Goal: Transaction & Acquisition: Purchase product/service

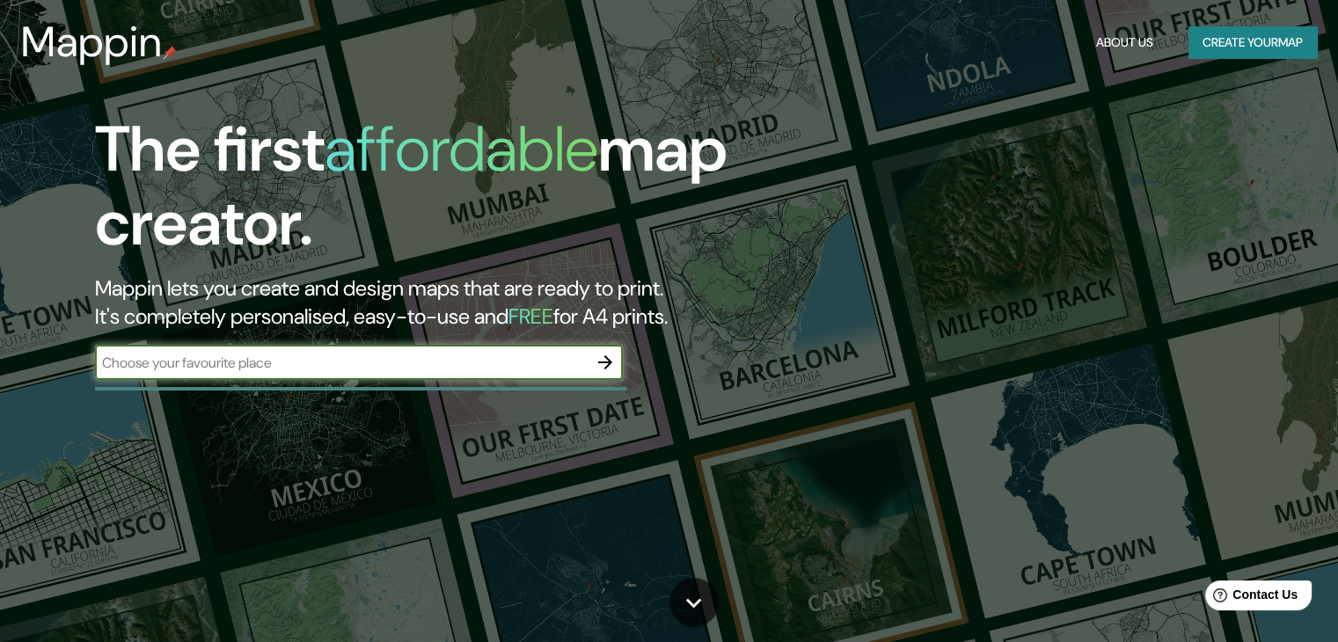
click at [330, 356] on input "text" at bounding box center [341, 363] width 493 height 20
type input "[GEOGRAPHIC_DATA]"
click at [600, 360] on icon "button" at bounding box center [605, 362] width 21 height 21
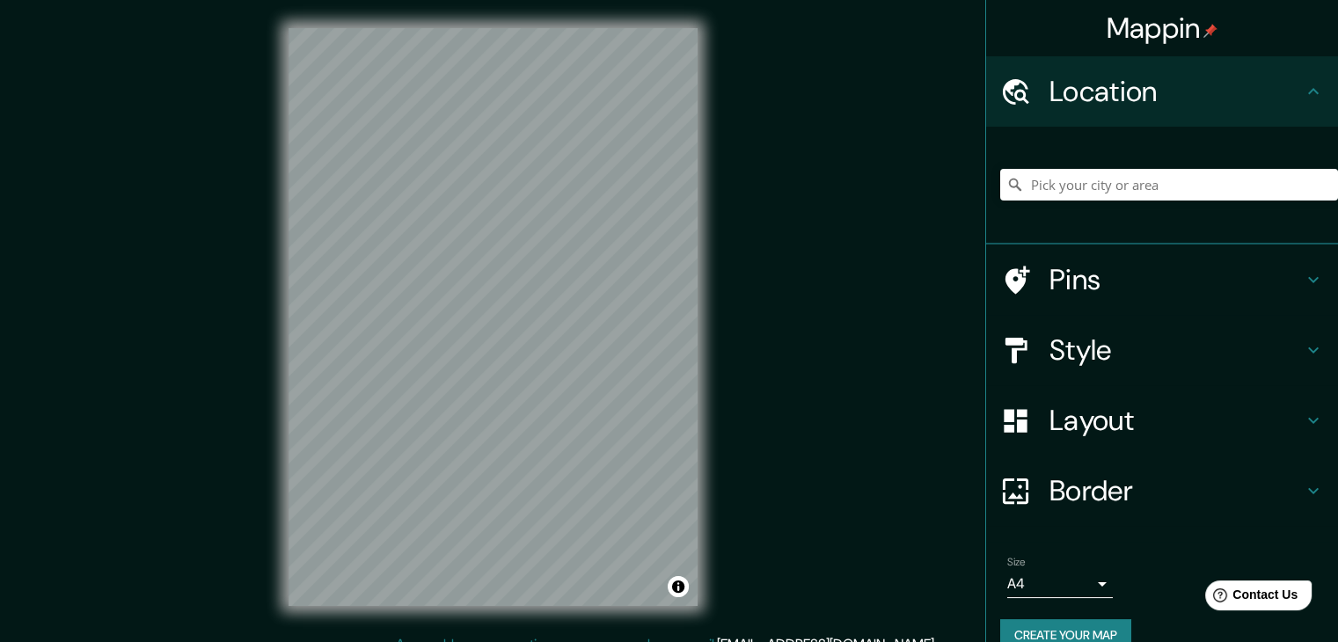
click at [1144, 86] on h4 "Location" at bounding box center [1175, 91] width 253 height 35
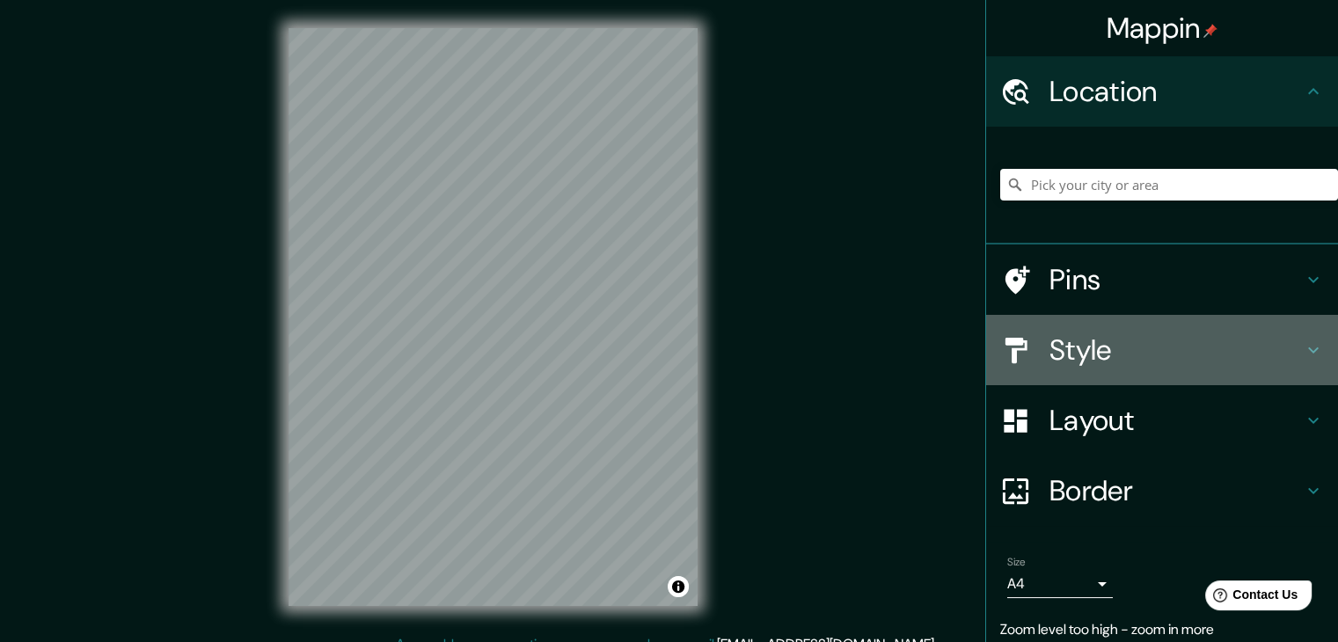
click at [1108, 339] on h4 "Style" at bounding box center [1175, 350] width 253 height 35
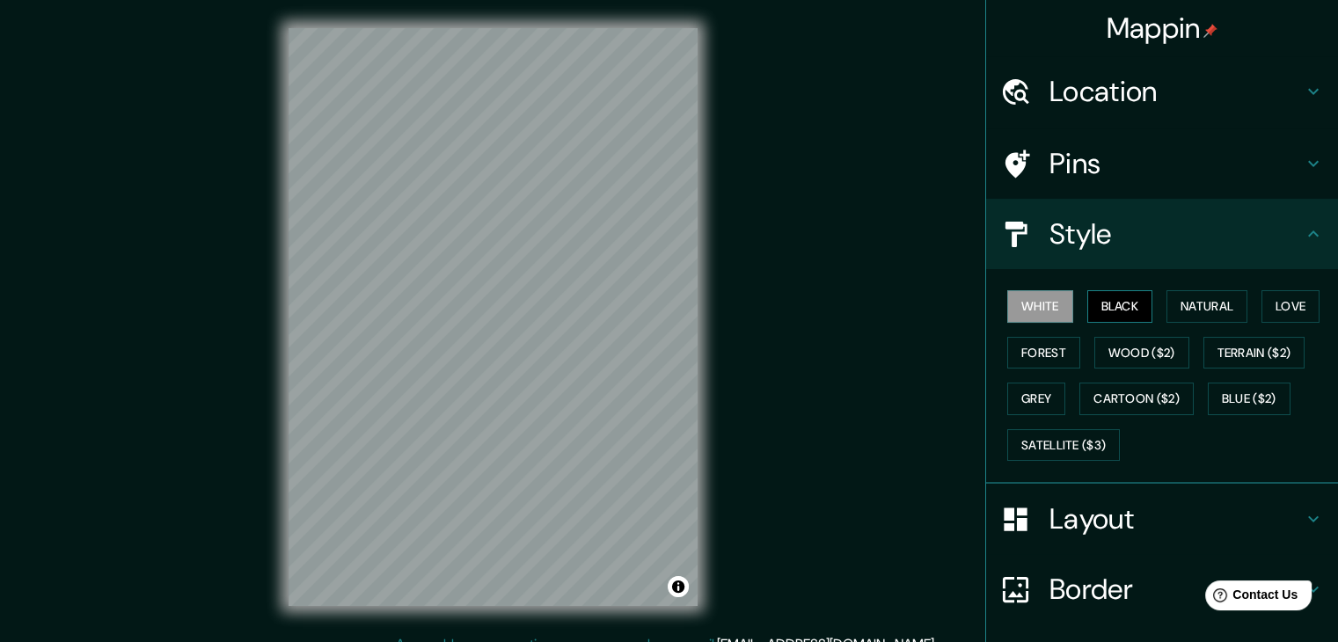
click at [1107, 303] on button "Black" at bounding box center [1120, 306] width 66 height 33
click at [1239, 303] on button "Natural" at bounding box center [1206, 306] width 81 height 33
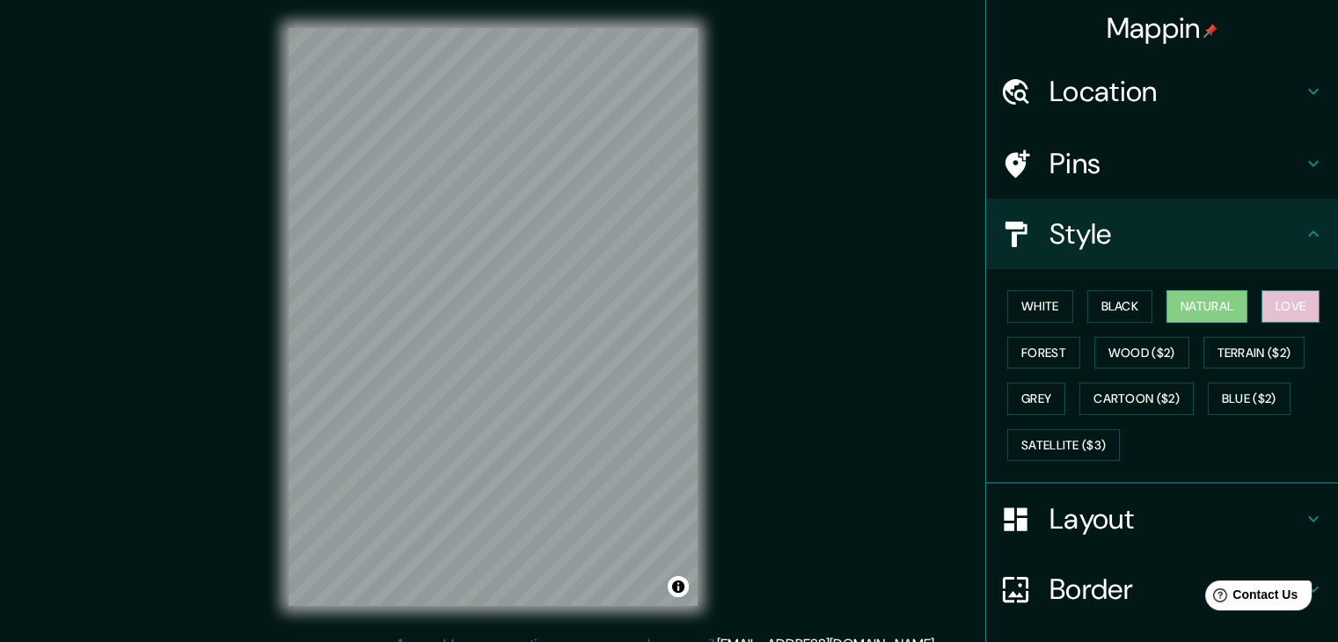
click at [1299, 300] on button "Love" at bounding box center [1290, 306] width 58 height 33
click at [1042, 347] on button "Forest" at bounding box center [1043, 353] width 73 height 33
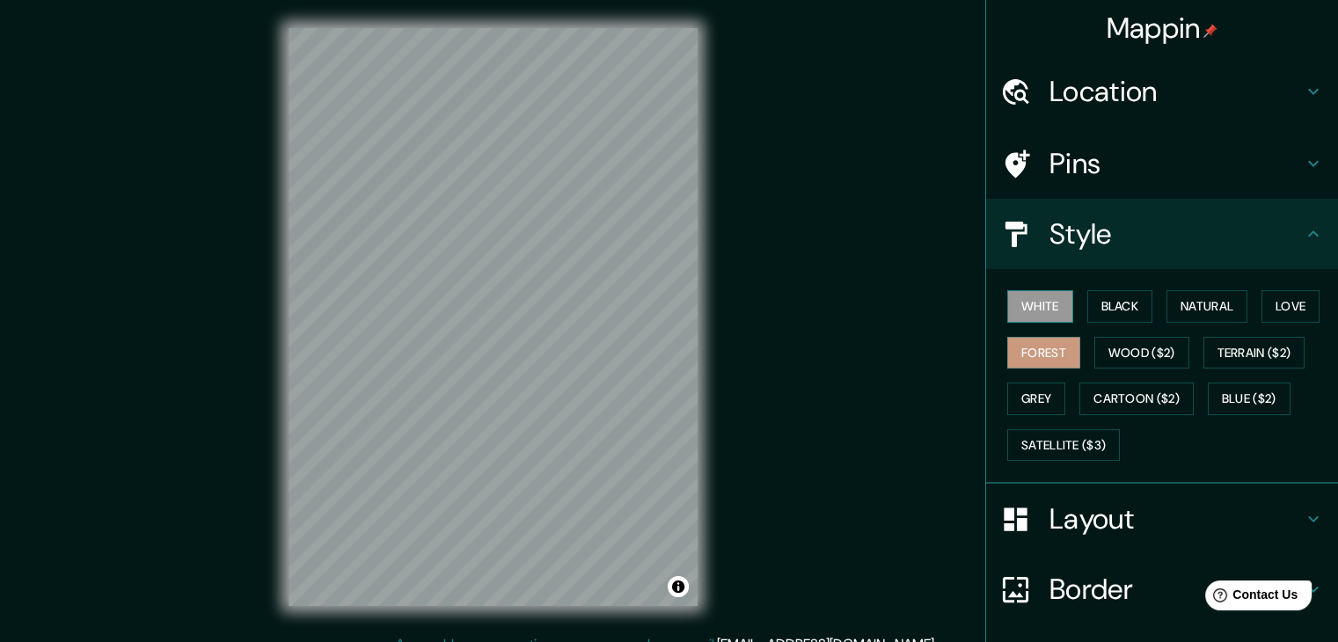
click at [1027, 303] on button "White" at bounding box center [1040, 306] width 66 height 33
click at [1033, 395] on button "Grey" at bounding box center [1036, 399] width 58 height 33
click at [1025, 296] on button "White" at bounding box center [1040, 306] width 66 height 33
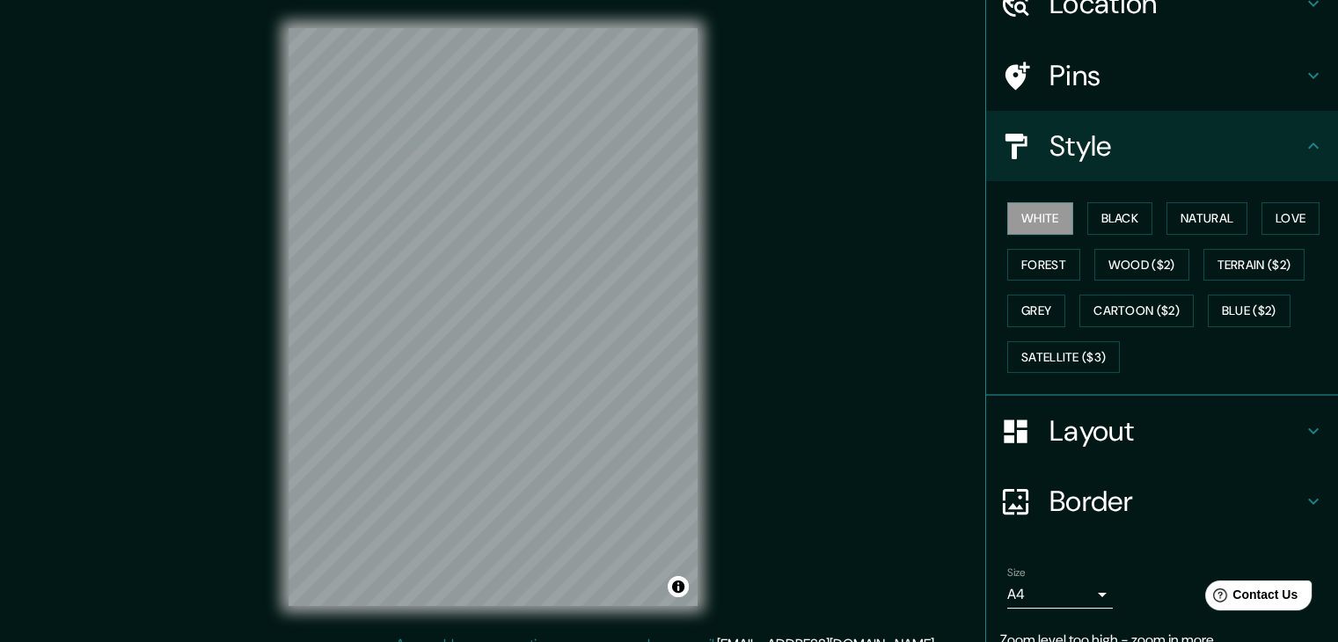
click at [1098, 432] on h4 "Layout" at bounding box center [1175, 430] width 253 height 35
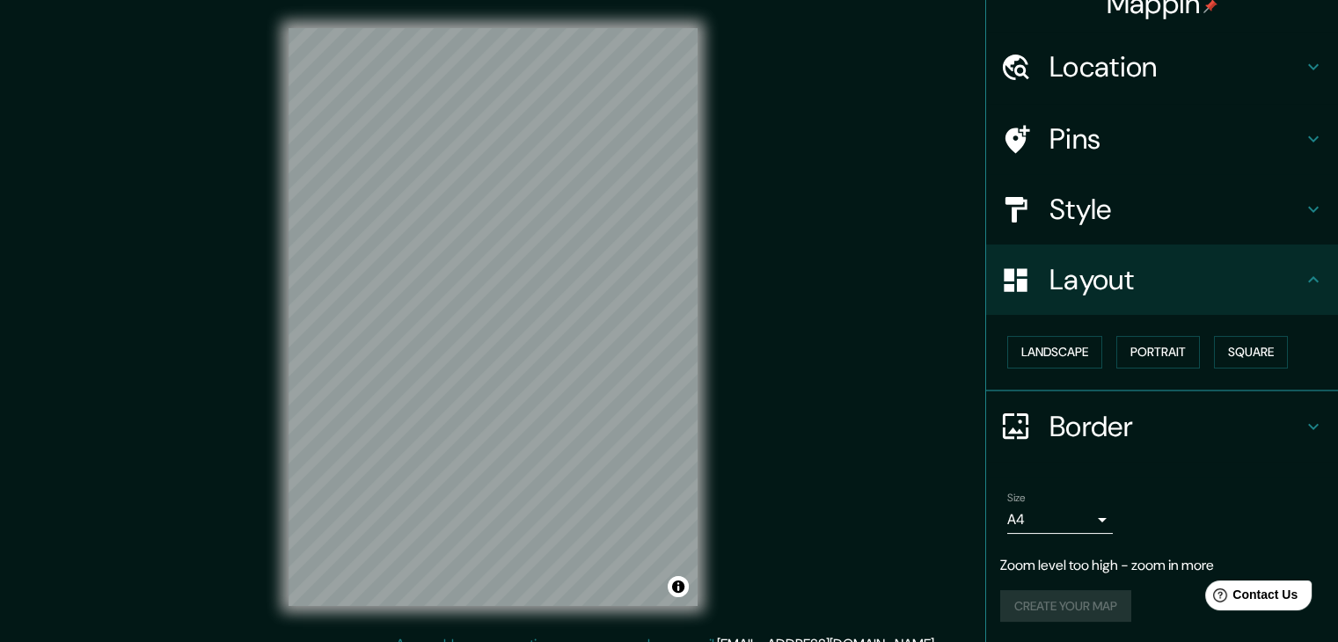
scroll to position [20, 0]
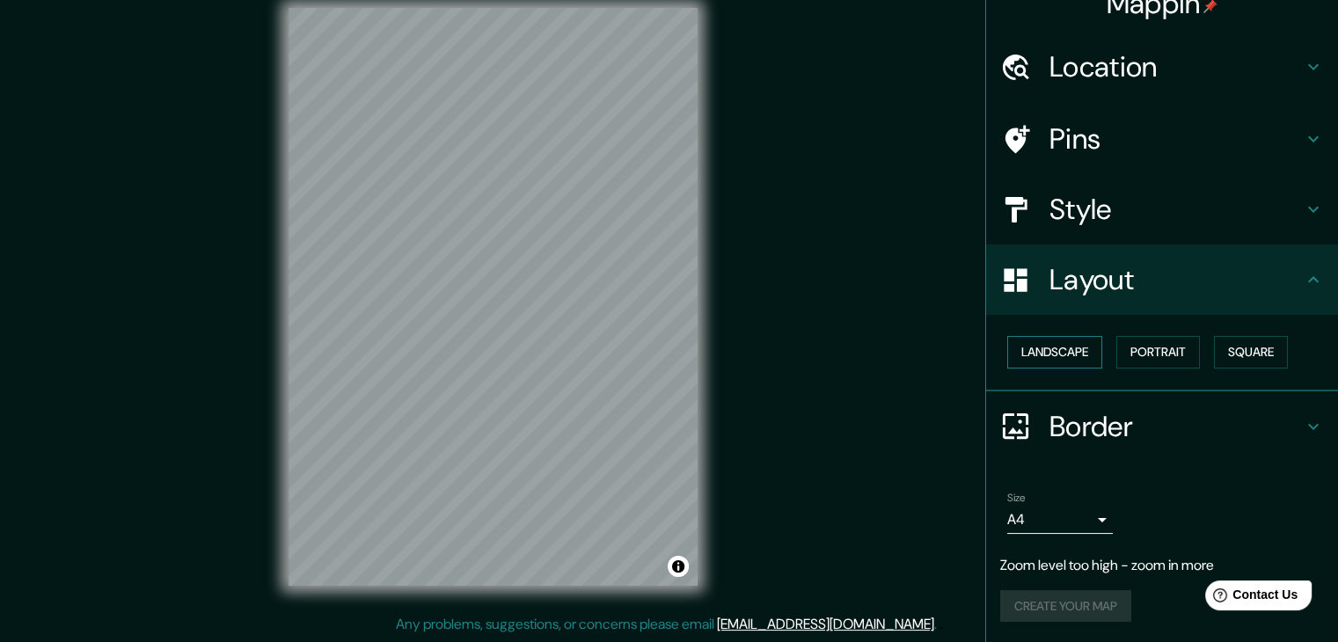
click at [1037, 351] on button "Landscape" at bounding box center [1054, 352] width 95 height 33
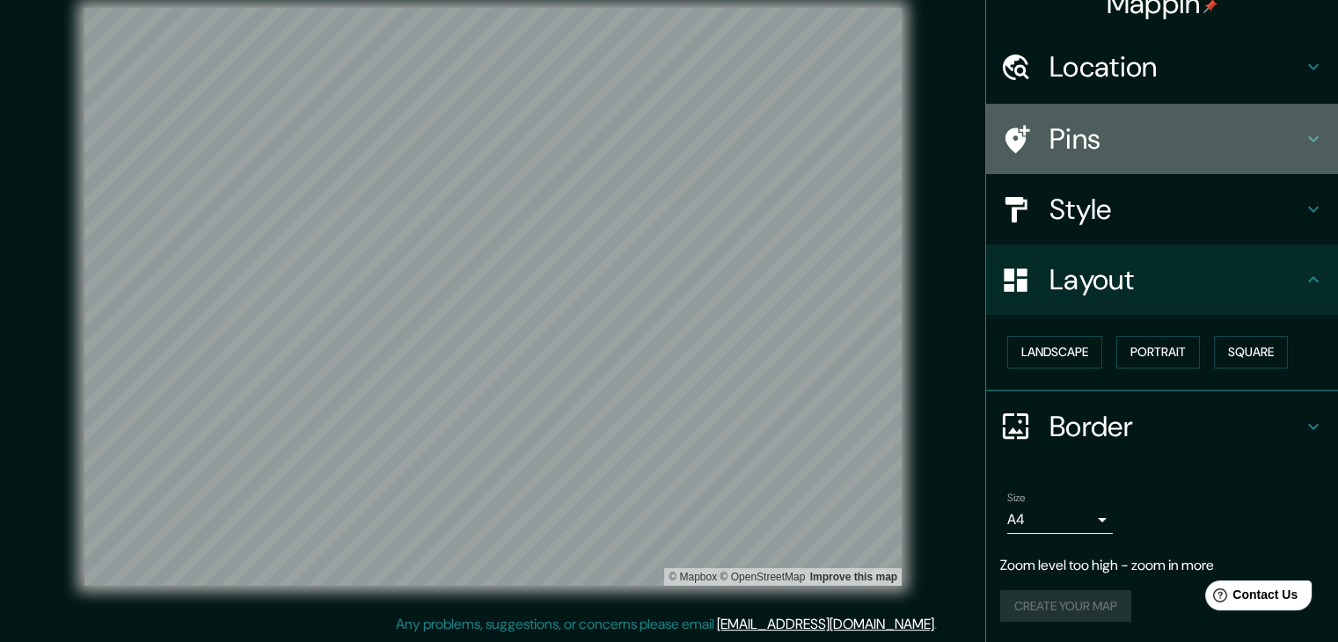
click at [1083, 142] on h4 "Pins" at bounding box center [1175, 138] width 253 height 35
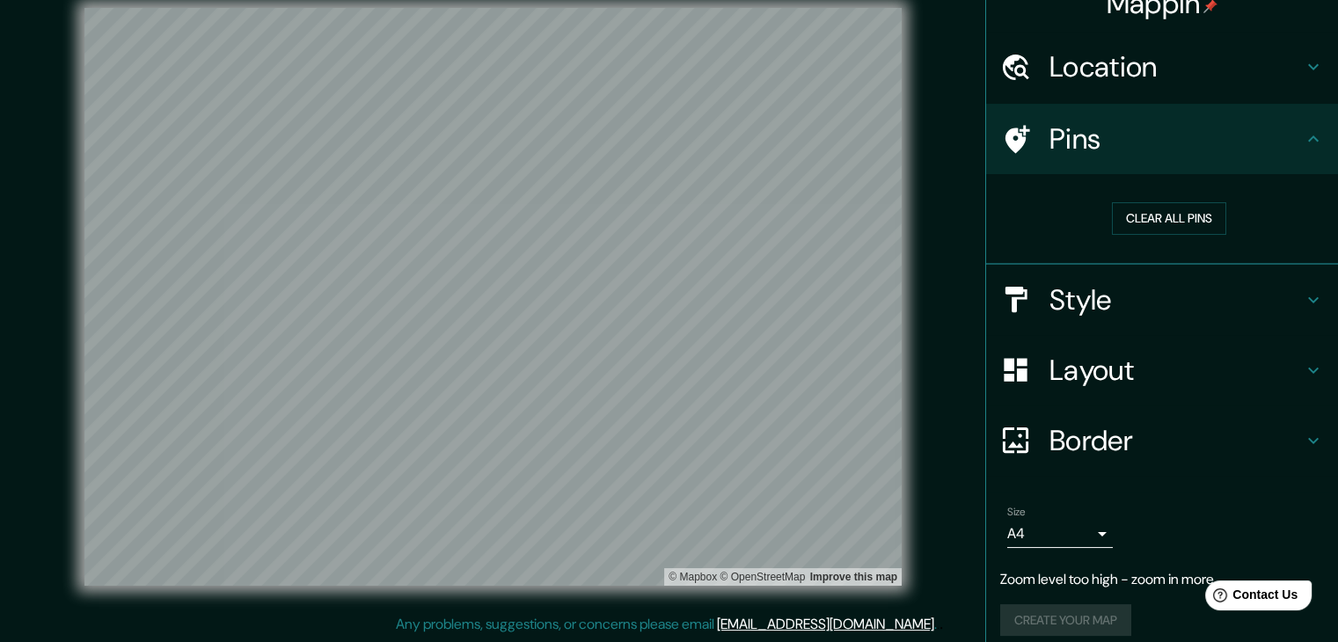
scroll to position [0, 0]
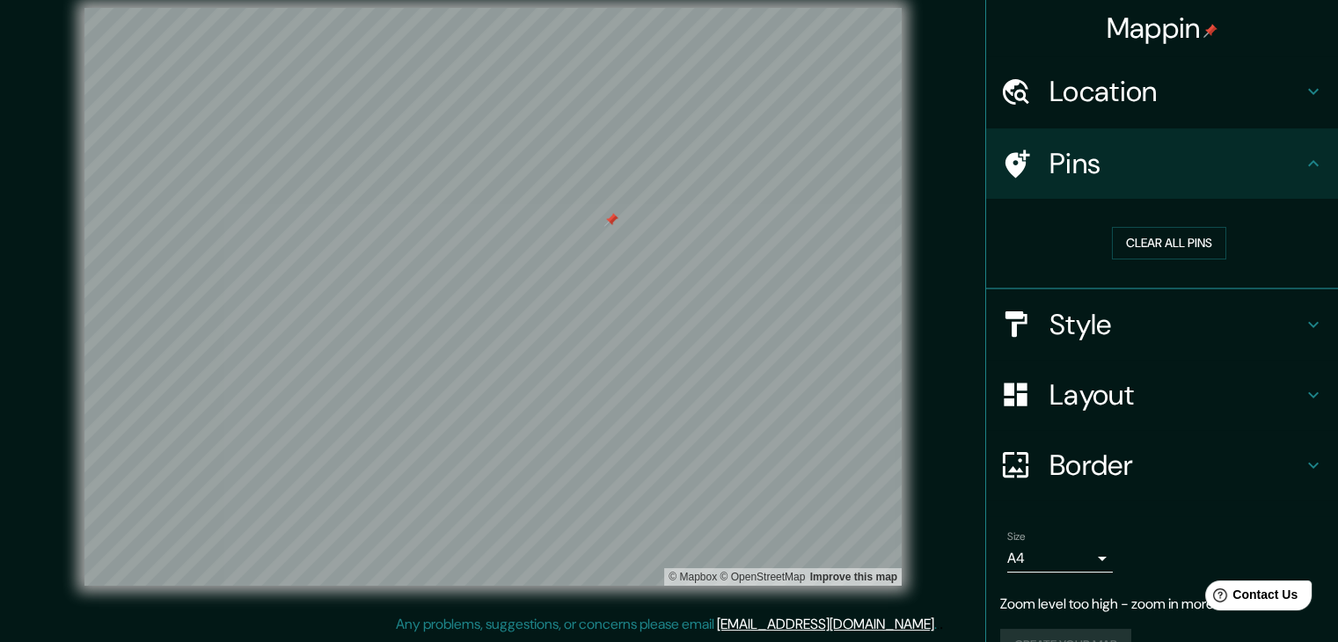
drag, startPoint x: 602, startPoint y: 177, endPoint x: 603, endPoint y: 195, distance: 18.6
click at [604, 213] on div at bounding box center [611, 220] width 14 height 14
click at [600, 193] on div at bounding box center [597, 189] width 14 height 14
click at [406, 332] on div at bounding box center [409, 334] width 14 height 14
click at [330, 402] on div at bounding box center [328, 397] width 14 height 14
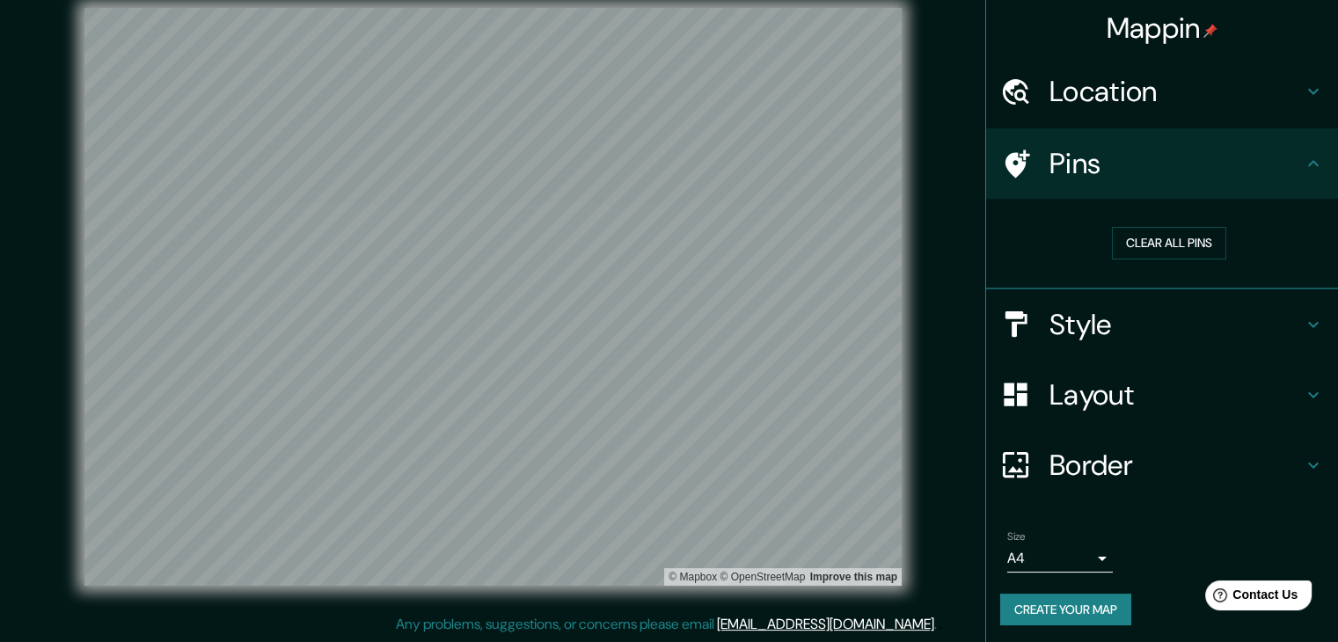
drag, startPoint x: 596, startPoint y: 5, endPoint x: 1077, endPoint y: 324, distance: 577.0
click at [1077, 324] on h4 "Style" at bounding box center [1175, 324] width 253 height 35
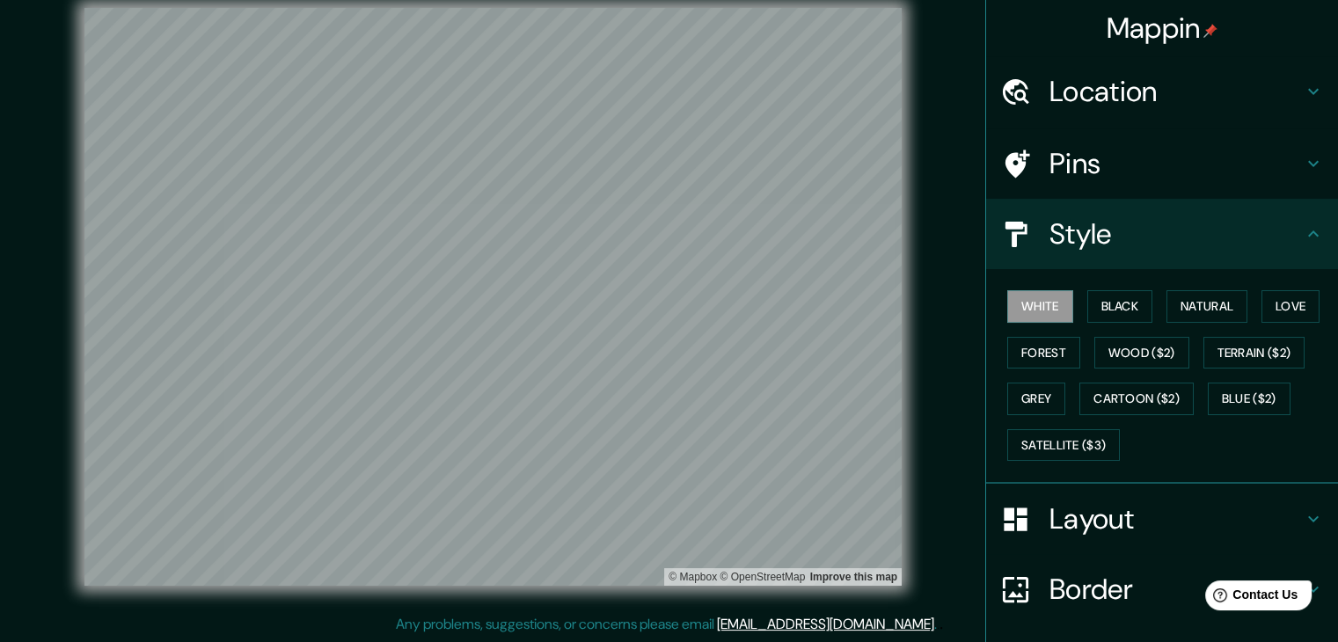
click at [1066, 236] on h4 "Style" at bounding box center [1175, 233] width 253 height 35
click at [1106, 299] on button "Black" at bounding box center [1120, 306] width 66 height 33
click at [1221, 301] on button "Natural" at bounding box center [1206, 306] width 81 height 33
drag, startPoint x: 586, startPoint y: 4, endPoint x: 1100, endPoint y: 599, distance: 785.9
click at [1100, 599] on h4 "Border" at bounding box center [1175, 589] width 253 height 35
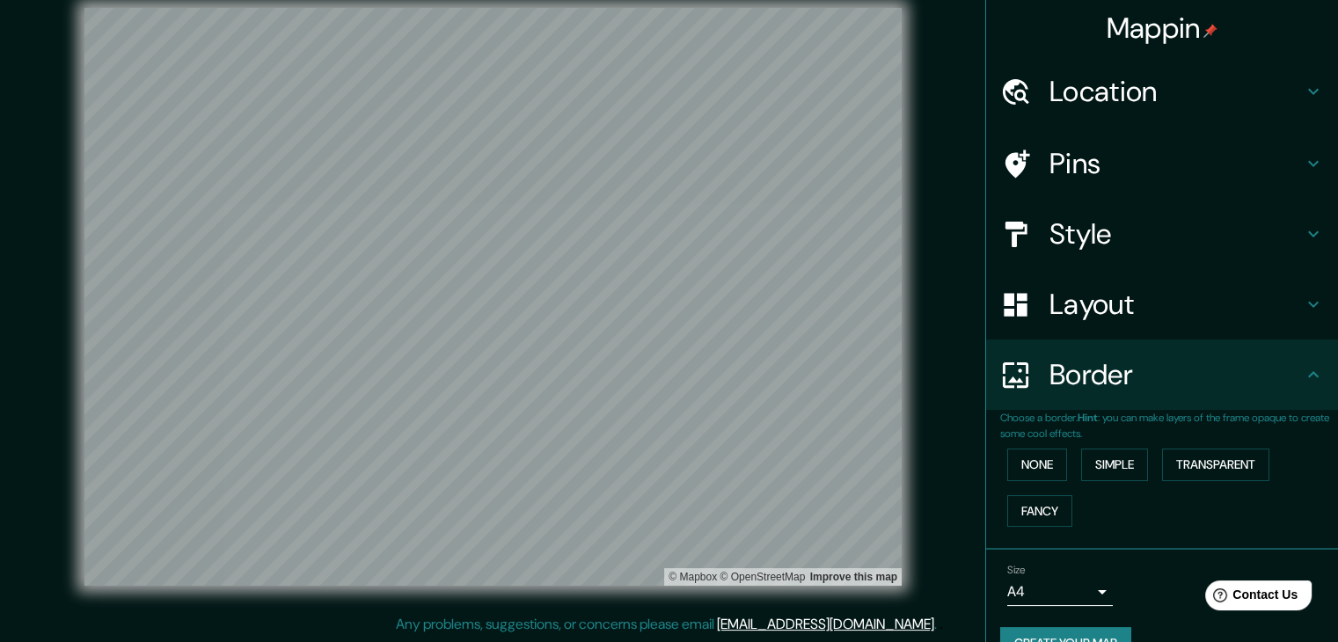
click at [1095, 378] on h4 "Border" at bounding box center [1175, 374] width 253 height 35
click at [1061, 92] on h4 "Location" at bounding box center [1175, 91] width 253 height 35
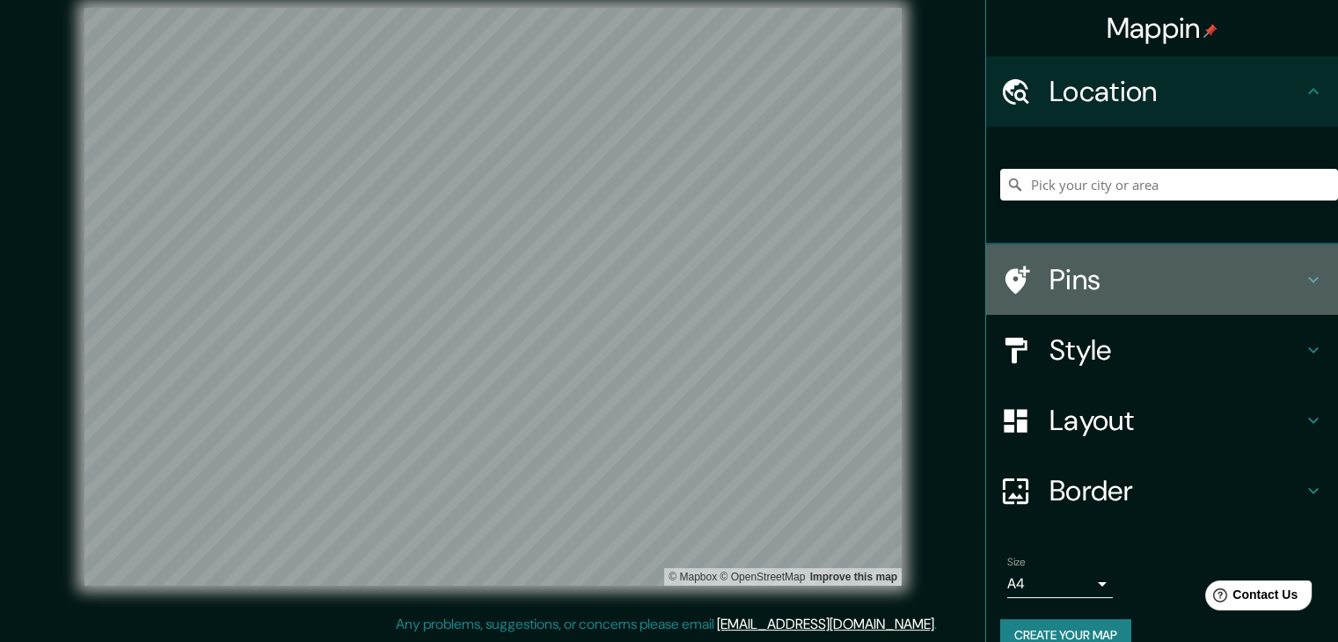
click at [1077, 267] on h4 "Pins" at bounding box center [1175, 279] width 253 height 35
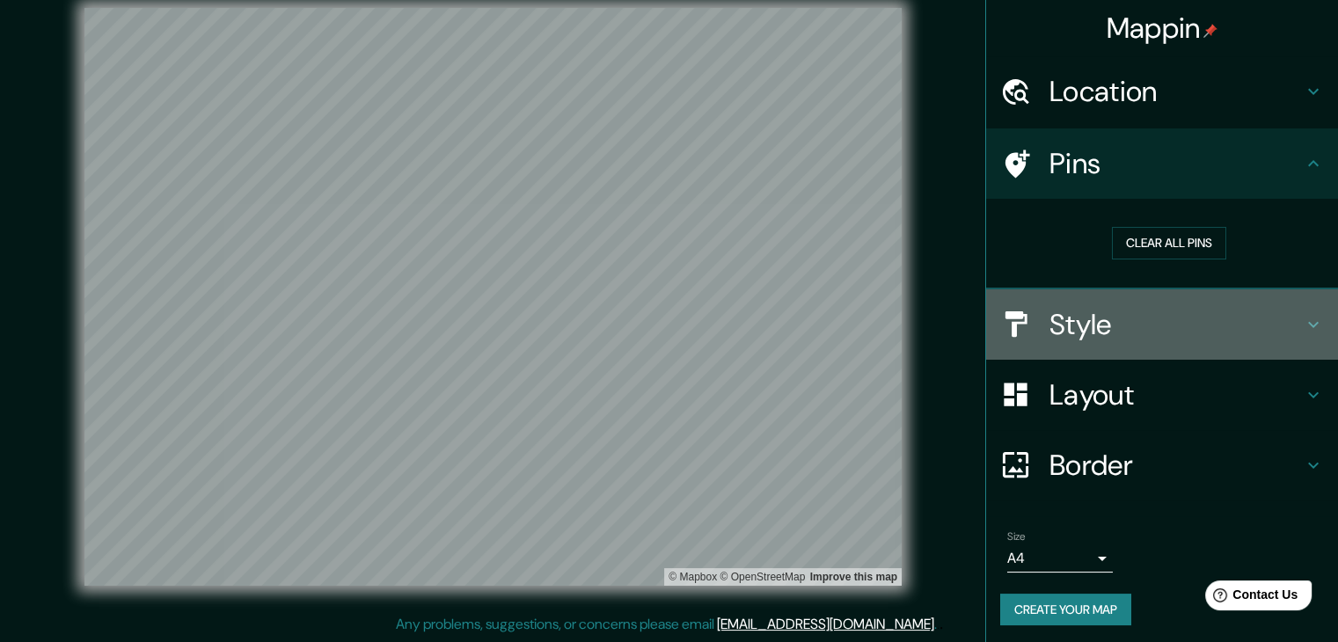
click at [1089, 311] on h4 "Style" at bounding box center [1175, 324] width 253 height 35
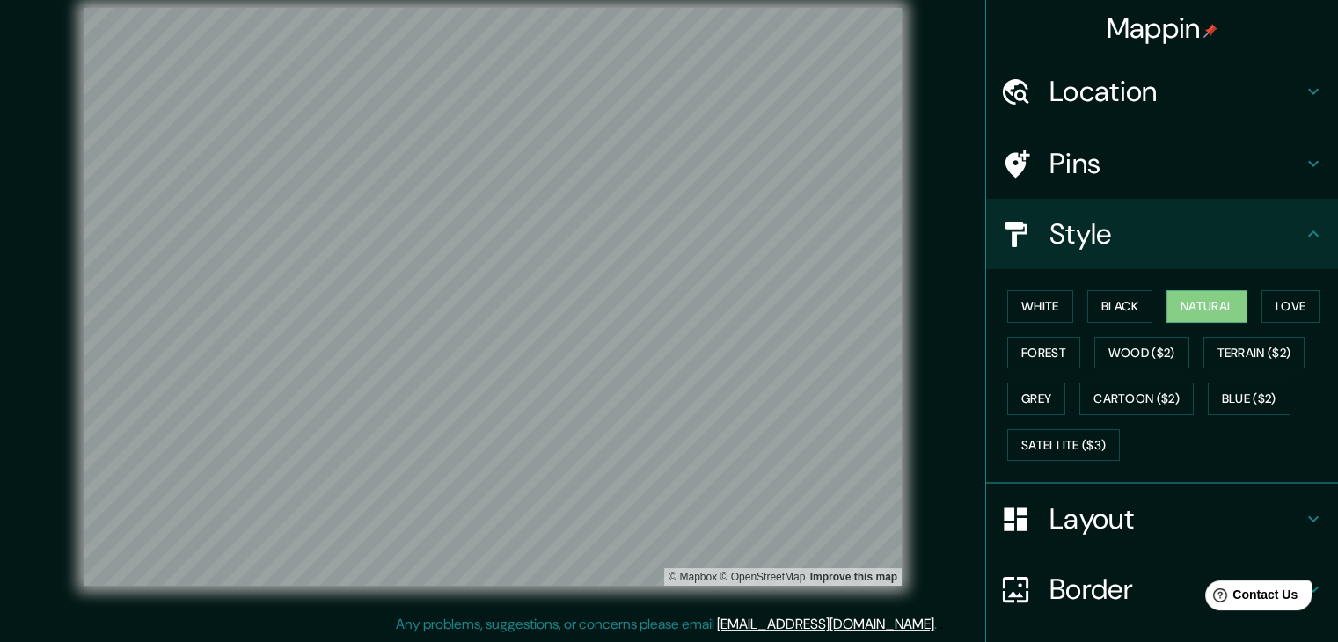
click at [1080, 518] on h4 "Layout" at bounding box center [1175, 518] width 253 height 35
